Goal: Task Accomplishment & Management: Use online tool/utility

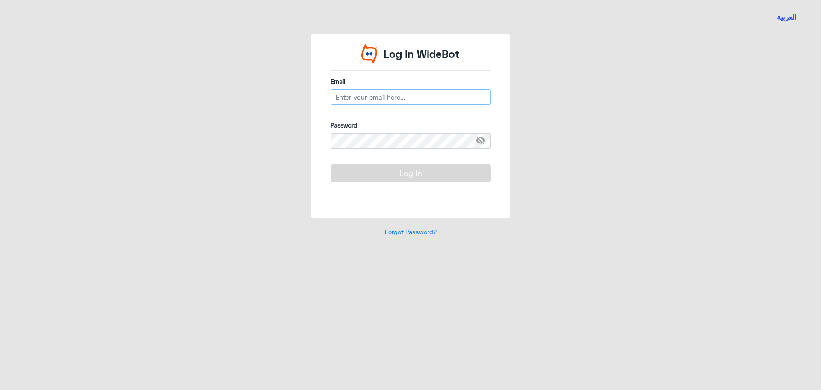
click at [359, 97] on input "email" at bounding box center [411, 96] width 160 height 15
drag, startPoint x: 378, startPoint y: 96, endPoint x: 295, endPoint y: 79, distance: 85.2
click at [295, 79] on div "Log In WideBot Email a_alshammri Password visibility_off Log In Forgot Password?" at bounding box center [410, 140] width 487 height 212
click at [457, 98] on input "n_qirnas" at bounding box center [411, 96] width 160 height 15
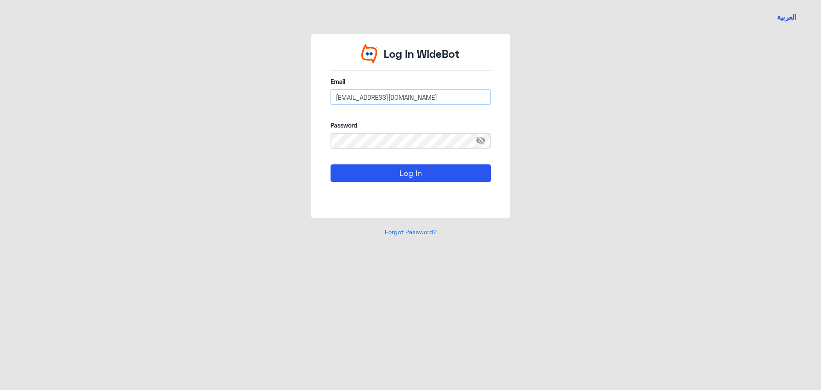
type input "[EMAIL_ADDRESS][DOMAIN_NAME]"
click at [331, 164] on button "Log In" at bounding box center [411, 172] width 160 height 17
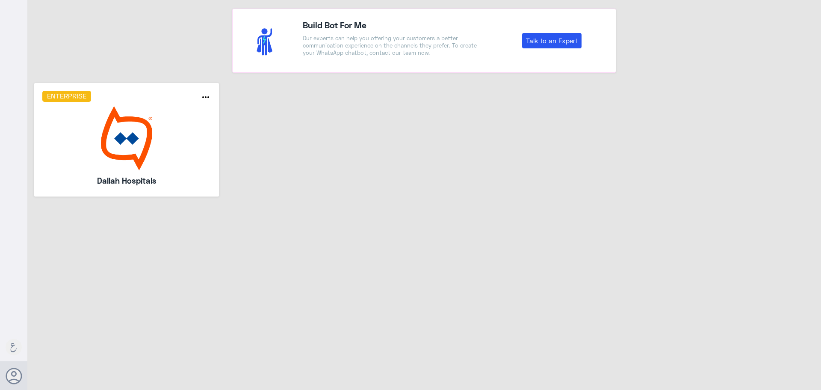
click at [101, 107] on img at bounding box center [126, 138] width 169 height 64
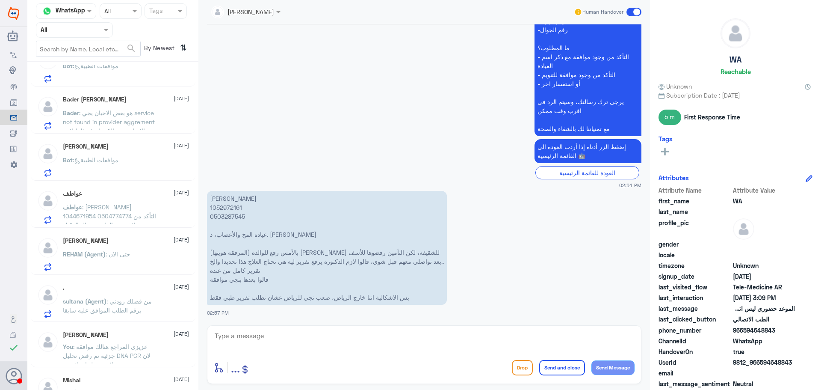
scroll to position [754, 0]
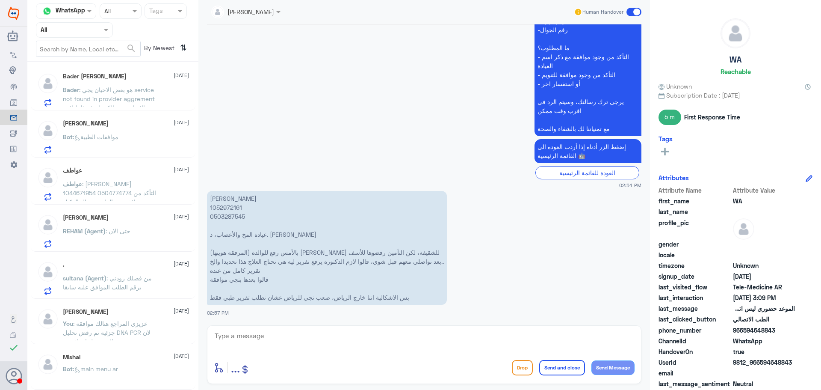
click at [88, 369] on span ": main menu ar" at bounding box center [95, 368] width 45 height 7
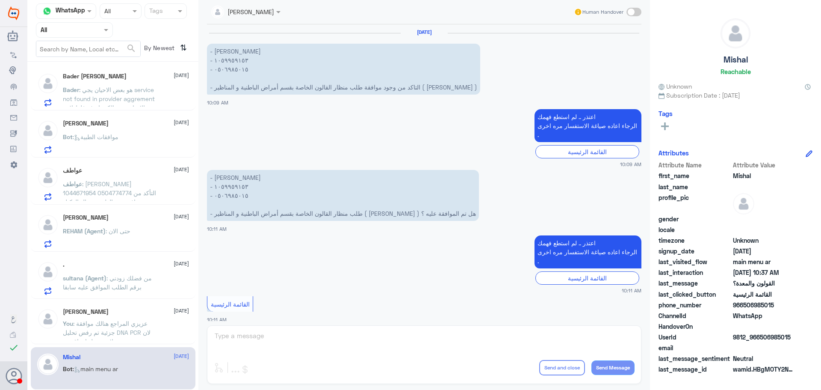
scroll to position [855, 0]
